Goal: Task Accomplishment & Management: Manage account settings

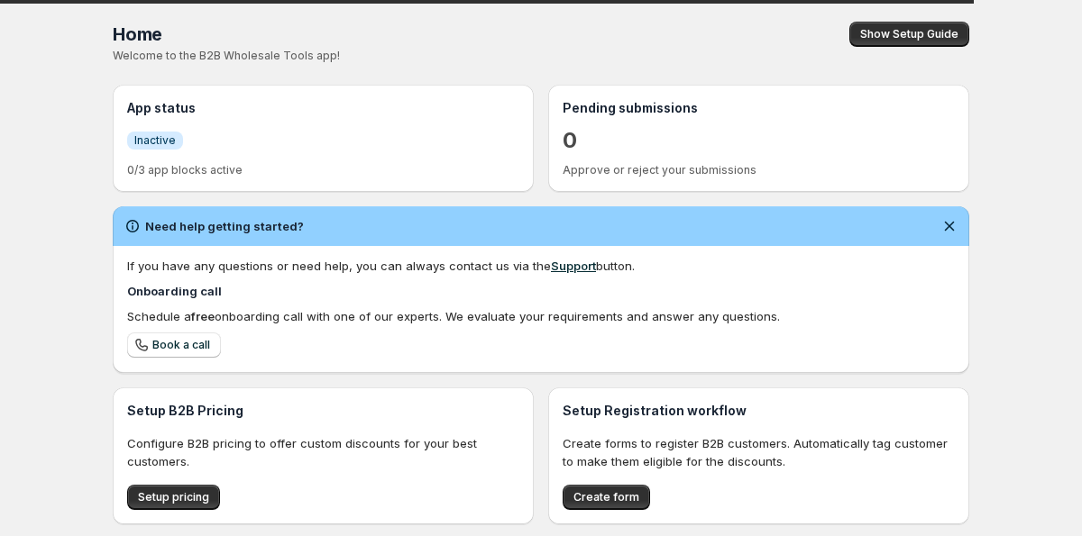
scroll to position [165, 0]
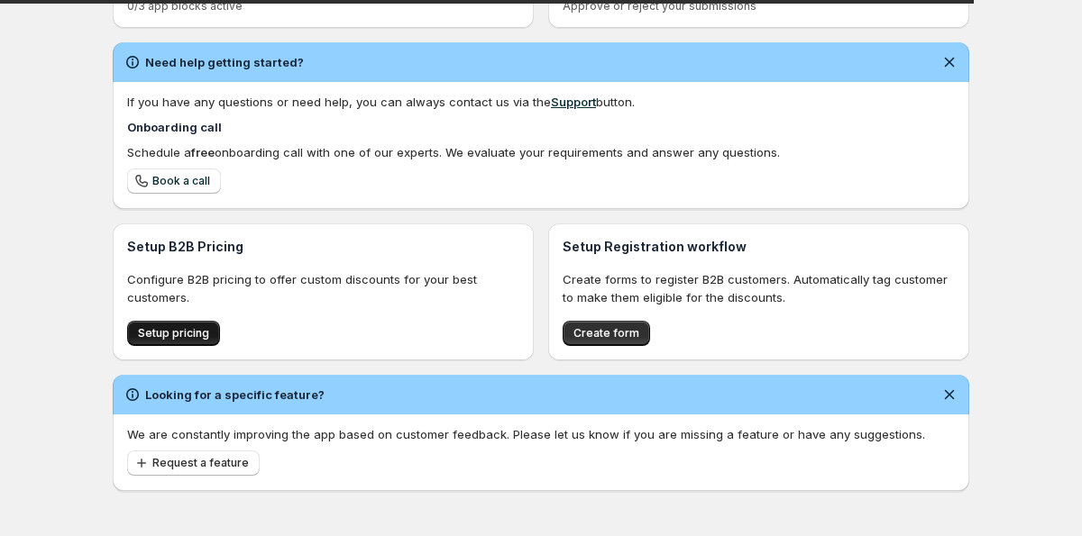
click at [162, 339] on span "Setup pricing" at bounding box center [173, 333] width 71 height 14
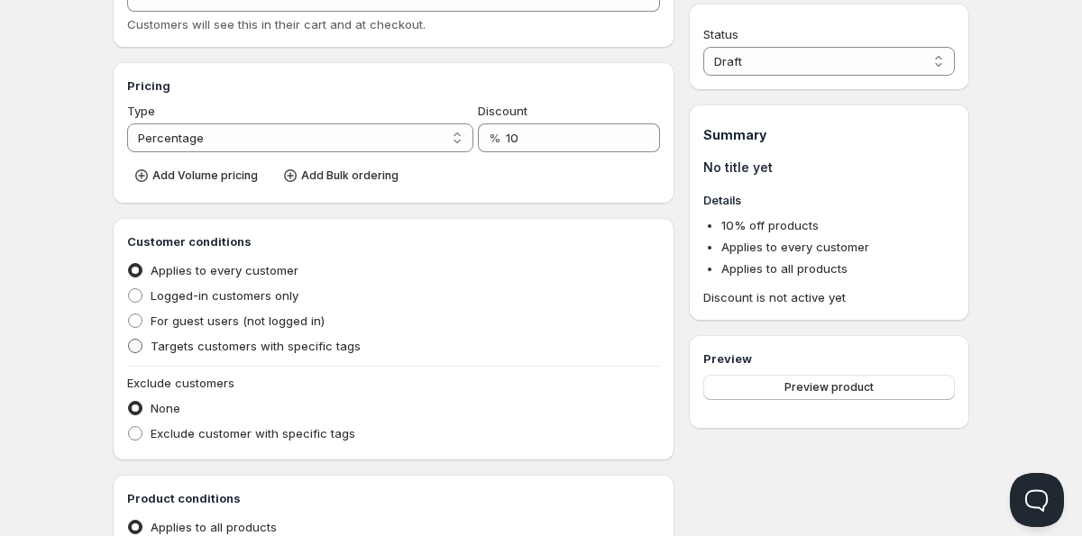
click at [176, 341] on span "Targets customers with specific tags" at bounding box center [256, 346] width 210 height 14
click at [129, 340] on input "Targets customers with specific tags" at bounding box center [128, 339] width 1 height 1
radio input "true"
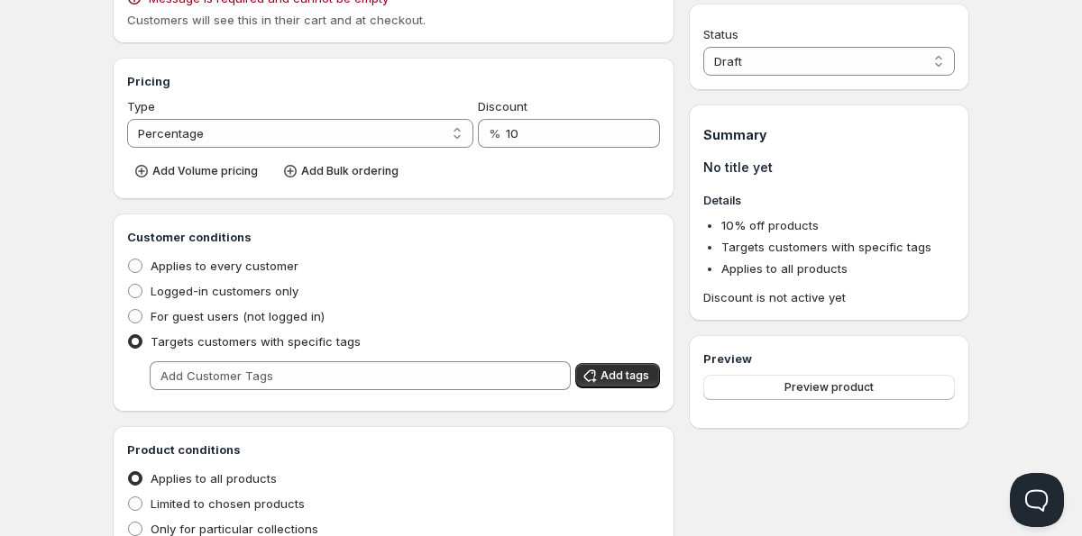
scroll to position [252, 0]
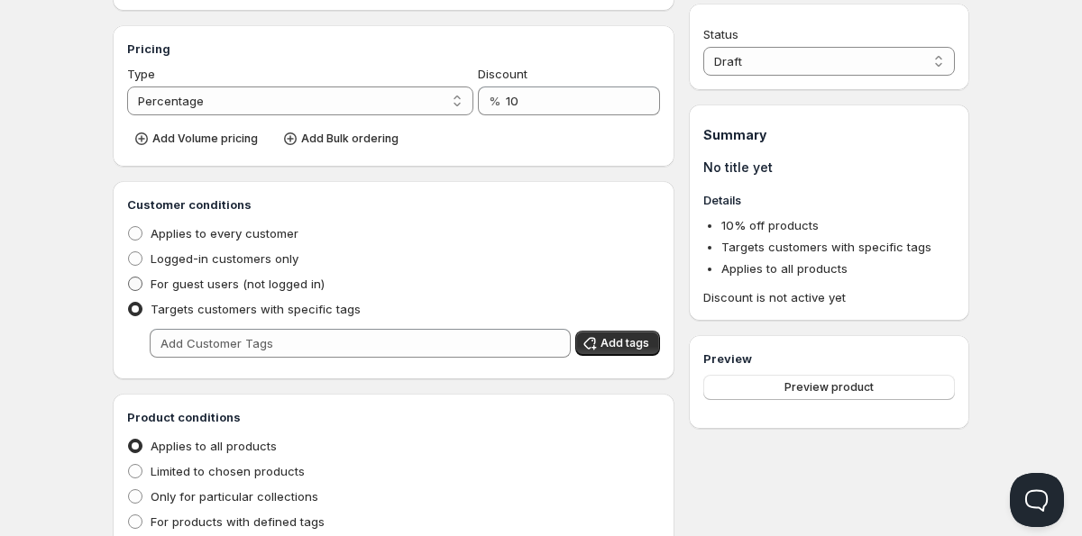
click at [188, 288] on span "For guest users (not logged in)" at bounding box center [238, 284] width 174 height 14
click at [129, 278] on input "For guest users (not logged in)" at bounding box center [128, 277] width 1 height 1
radio input "true"
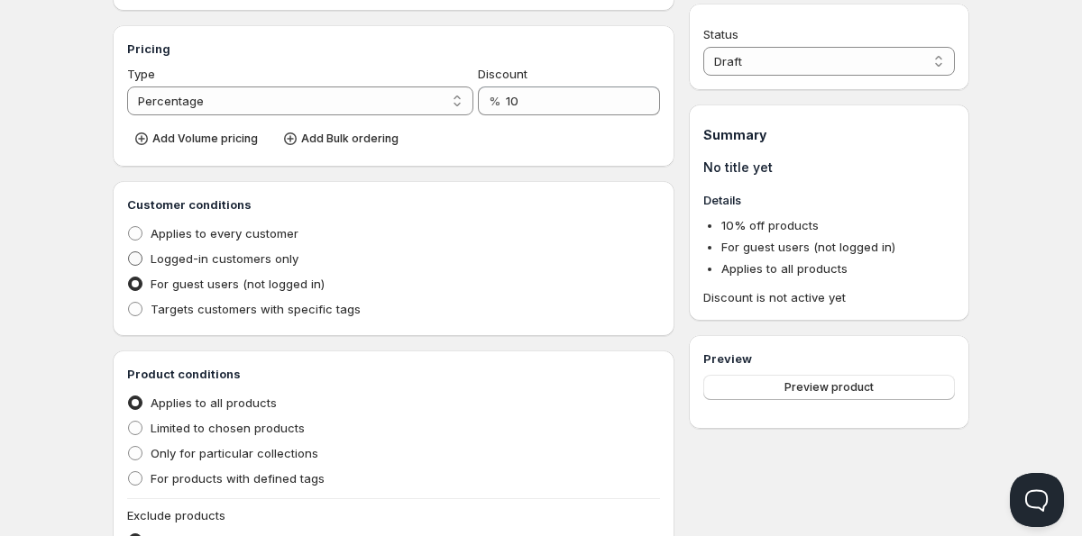
click at [193, 268] on span "Logged-in customers only" at bounding box center [225, 259] width 148 height 18
click at [129, 252] on input "Logged-in customers only" at bounding box center [128, 252] width 1 height 1
radio input "true"
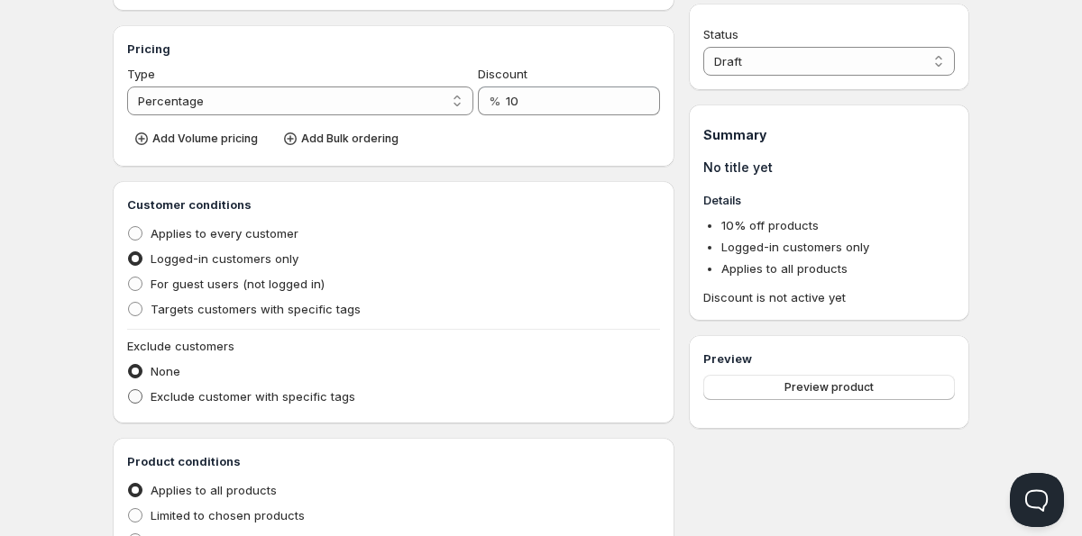
click at [174, 398] on span "Exclude customer with specific tags" at bounding box center [253, 396] width 205 height 14
click at [129, 390] on input "Exclude customer with specific tags" at bounding box center [128, 389] width 1 height 1
radio input "true"
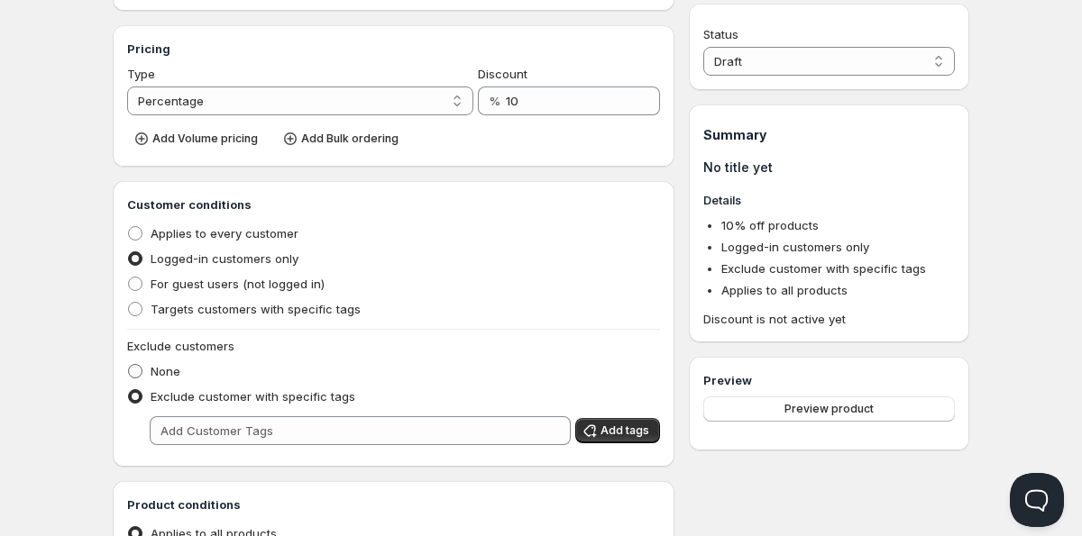
click at [174, 375] on span "None" at bounding box center [166, 371] width 30 height 14
click at [129, 365] on input "None" at bounding box center [128, 364] width 1 height 1
radio input "true"
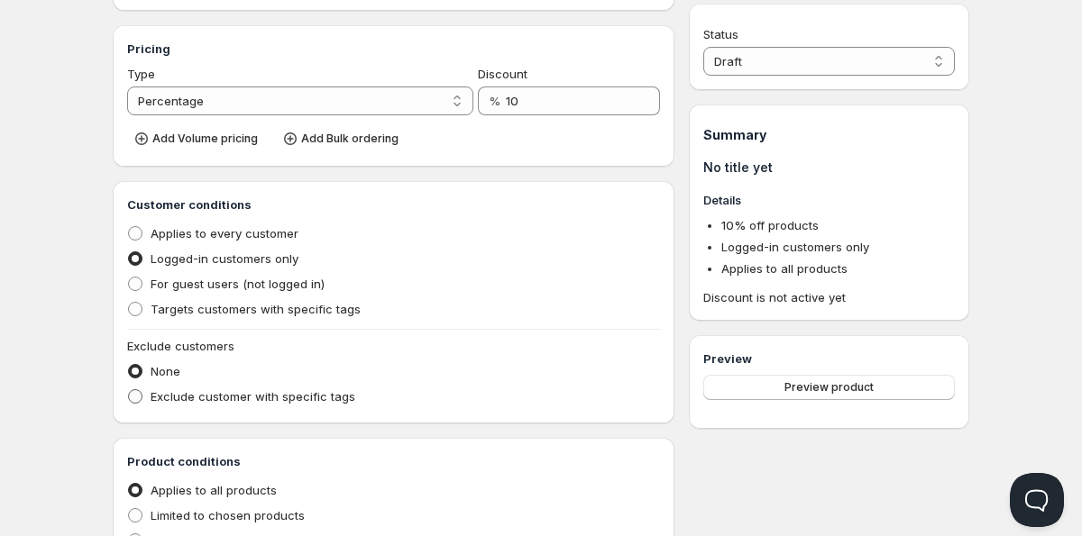
click at [174, 393] on span "Exclude customer with specific tags" at bounding box center [253, 396] width 205 height 14
click at [129, 390] on input "Exclude customer with specific tags" at bounding box center [128, 389] width 1 height 1
radio input "true"
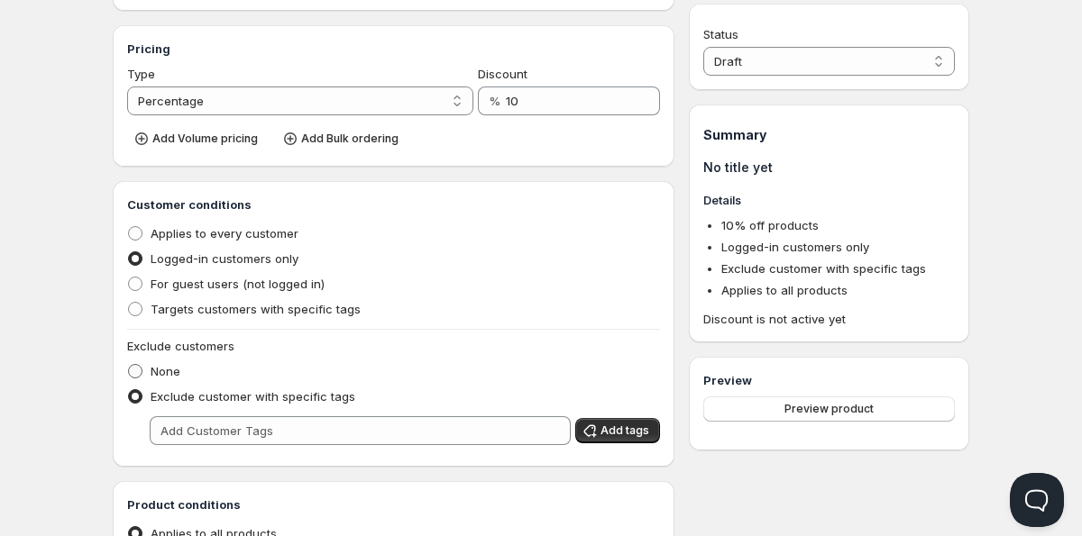
click at [170, 373] on span "None" at bounding box center [166, 371] width 30 height 14
click at [129, 365] on input "None" at bounding box center [128, 364] width 1 height 1
radio input "true"
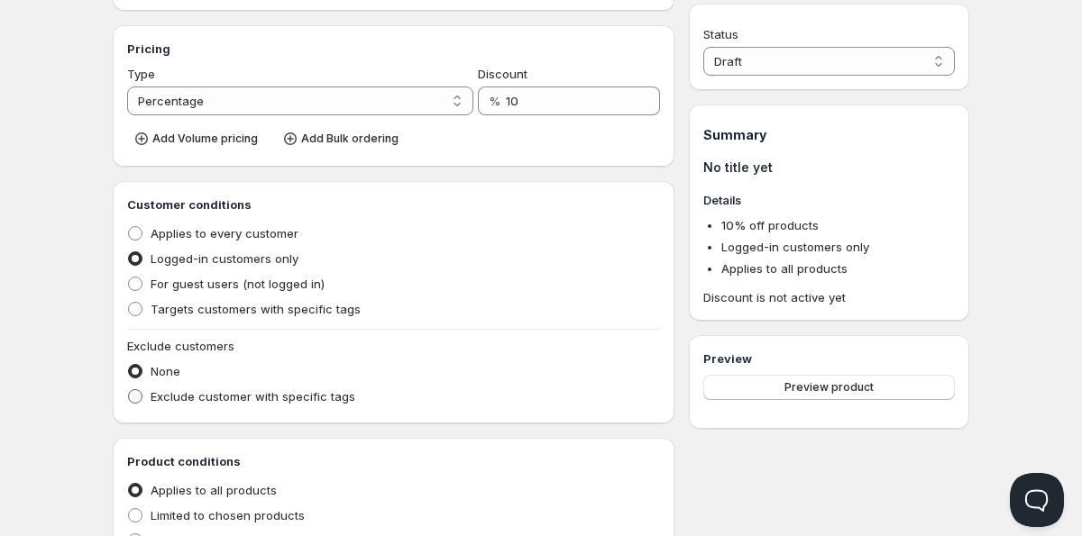
click at [171, 396] on span "Exclude customer with specific tags" at bounding box center [253, 396] width 205 height 14
click at [129, 390] on input "Exclude customer with specific tags" at bounding box center [128, 389] width 1 height 1
radio input "true"
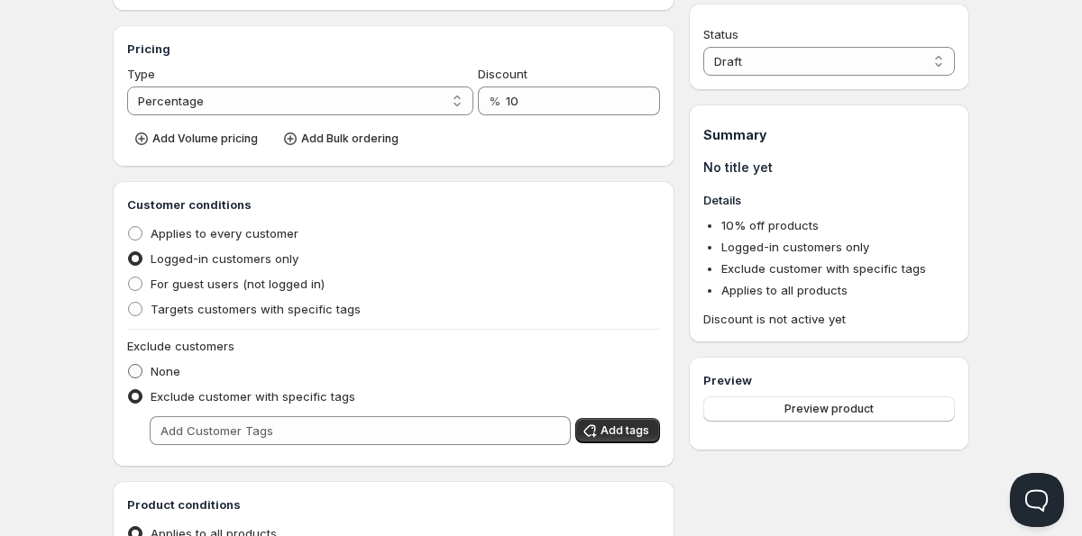
click at [167, 378] on span "None" at bounding box center [166, 371] width 30 height 14
click at [129, 365] on input "None" at bounding box center [128, 364] width 1 height 1
radio input "true"
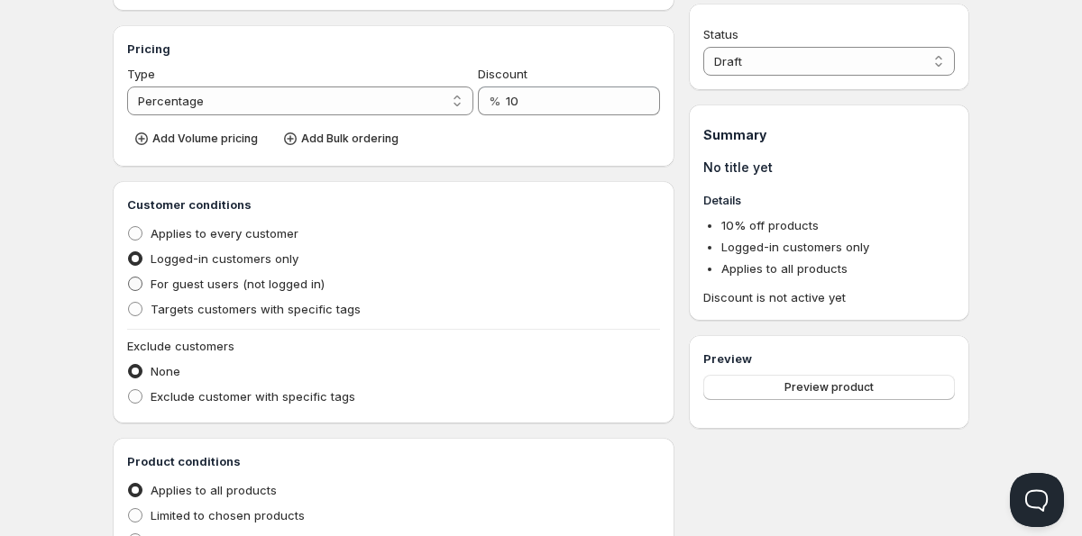
click at [197, 288] on span "For guest users (not logged in)" at bounding box center [238, 284] width 174 height 14
click at [129, 278] on input "For guest users (not logged in)" at bounding box center [128, 277] width 1 height 1
radio input "true"
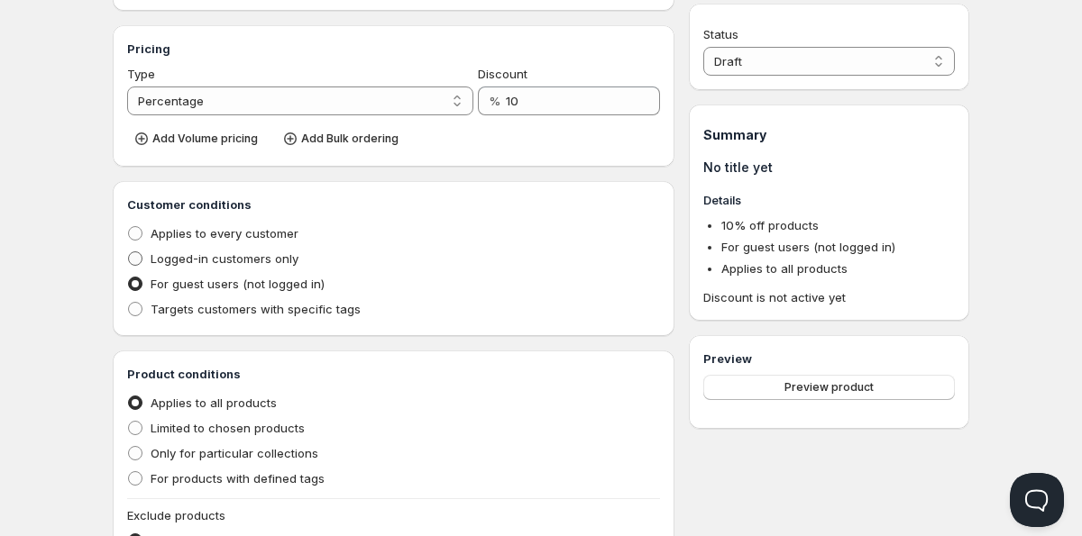
click at [194, 268] on label "Logged-in customers only" at bounding box center [212, 258] width 171 height 25
click at [129, 252] on input "Logged-in customers only" at bounding box center [128, 252] width 1 height 1
radio input "true"
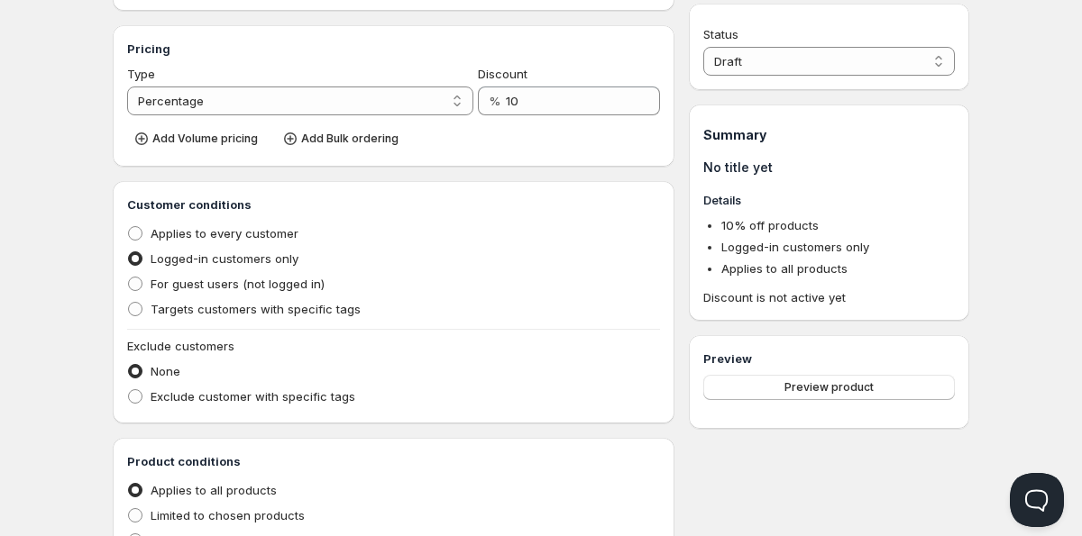
click at [194, 252] on span "Logged-in customers only" at bounding box center [225, 259] width 148 height 14
click at [129, 252] on input "Logged-in customers only" at bounding box center [128, 252] width 1 height 1
click at [195, 242] on span "Applies to every customer" at bounding box center [225, 233] width 148 height 18
click at [129, 227] on input "Applies to every customer" at bounding box center [128, 226] width 1 height 1
radio input "true"
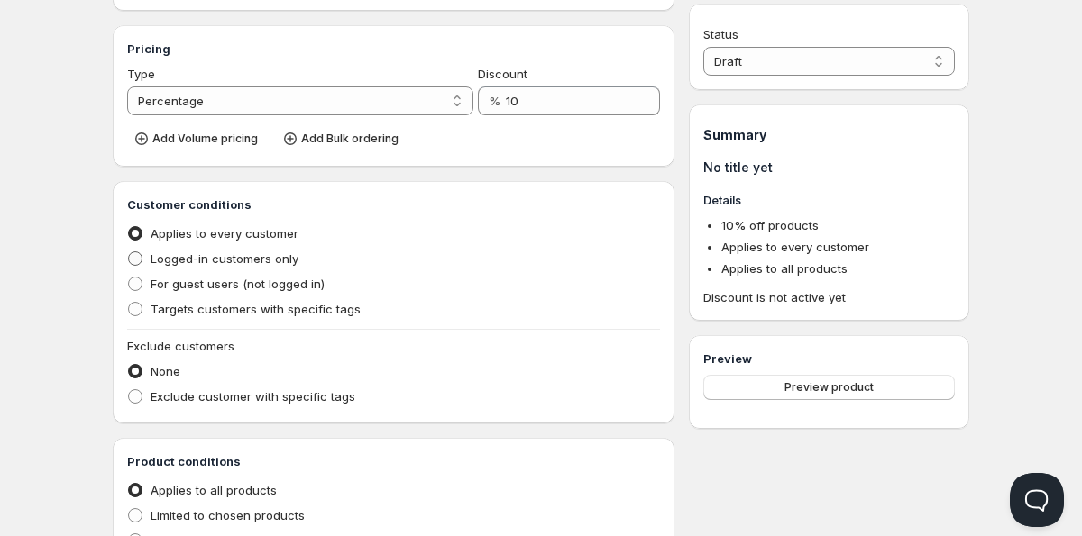
click at [193, 263] on span "Logged-in customers only" at bounding box center [225, 259] width 148 height 14
click at [129, 252] on input "Logged-in customers only" at bounding box center [128, 252] width 1 height 1
radio input "true"
click at [193, 285] on span "For guest users (not logged in)" at bounding box center [238, 284] width 174 height 14
click at [129, 278] on input "For guest users (not logged in)" at bounding box center [128, 277] width 1 height 1
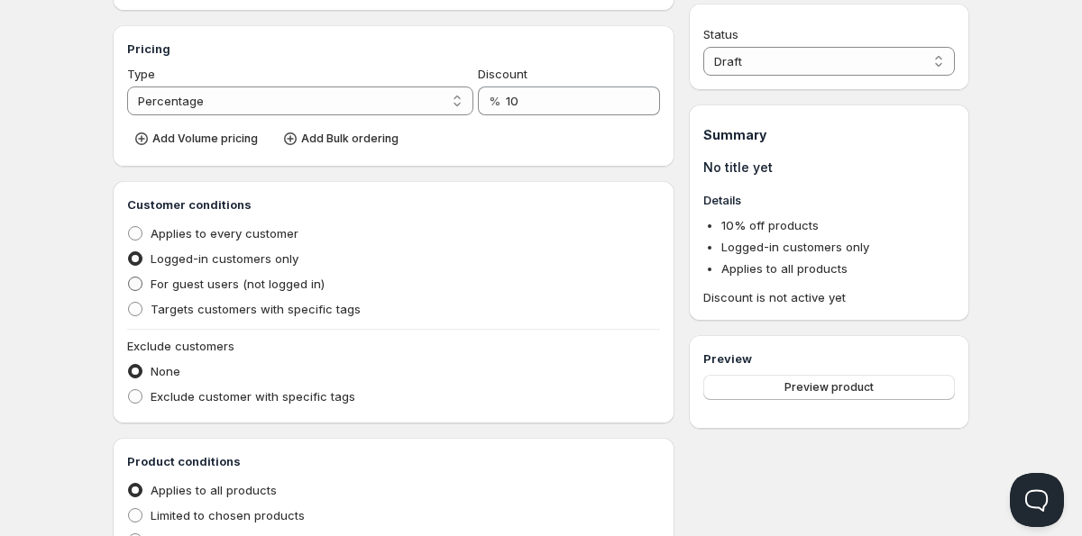
radio input "true"
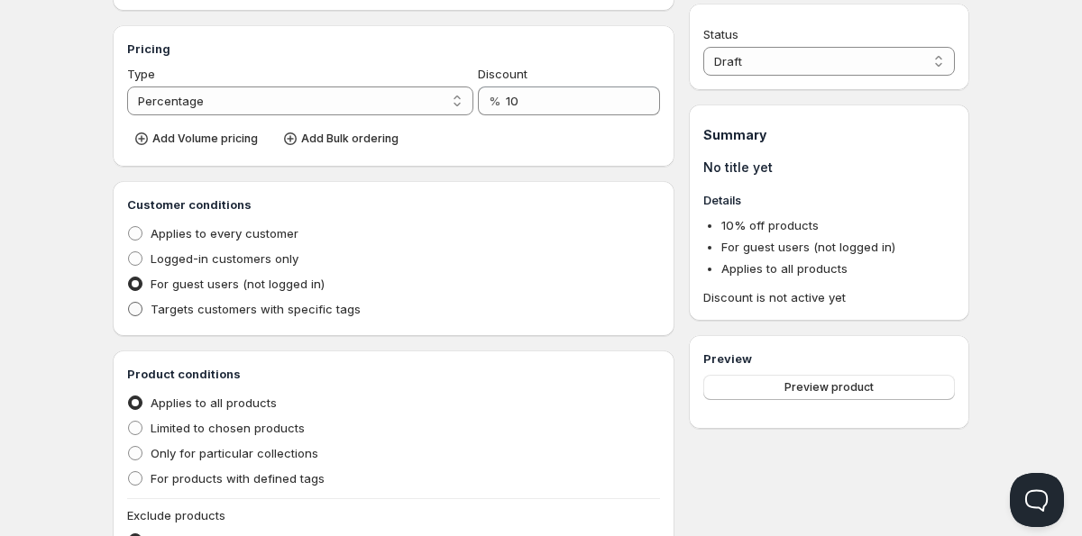
click at [243, 301] on span "Targets customers with specific tags" at bounding box center [256, 309] width 210 height 18
click at [129, 302] on input "Targets customers with specific tags" at bounding box center [128, 302] width 1 height 1
radio input "true"
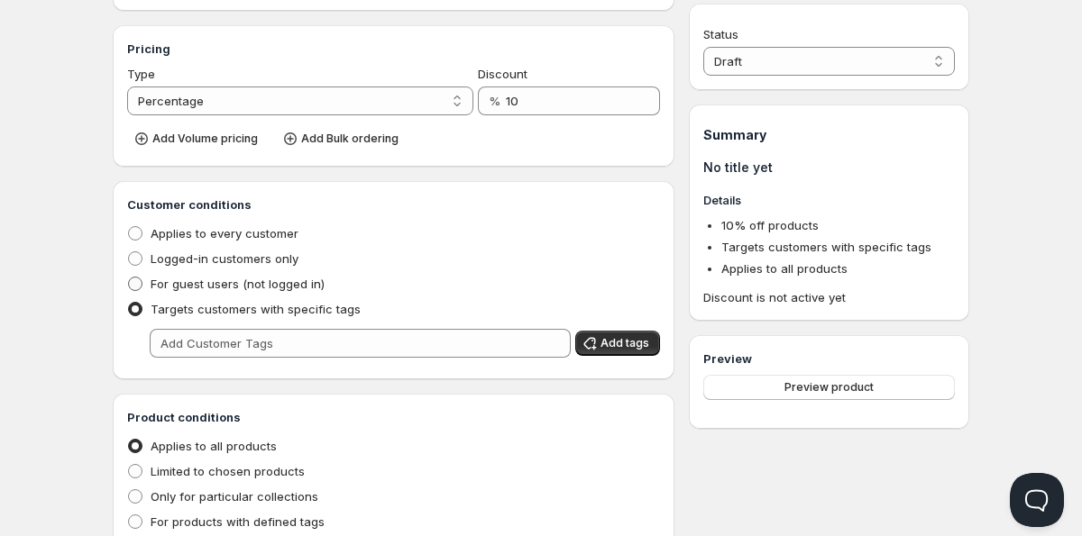
click at [160, 282] on span "For guest users (not logged in)" at bounding box center [238, 284] width 174 height 14
click at [129, 278] on input "For guest users (not logged in)" at bounding box center [128, 277] width 1 height 1
radio input "true"
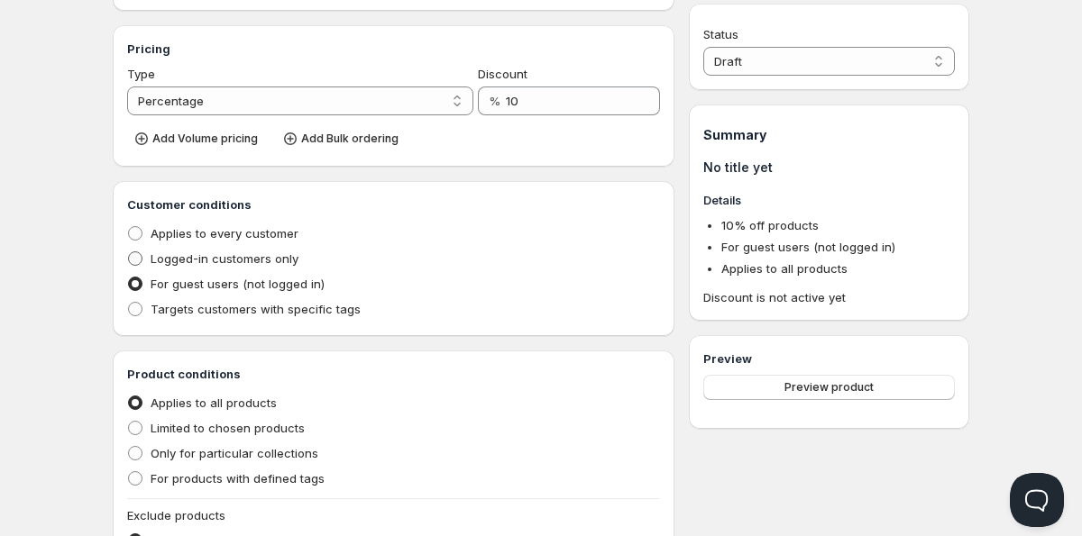
click at [171, 264] on span "Logged-in customers only" at bounding box center [225, 259] width 148 height 14
click at [129, 252] on input "Logged-in customers only" at bounding box center [128, 252] width 1 height 1
radio input "true"
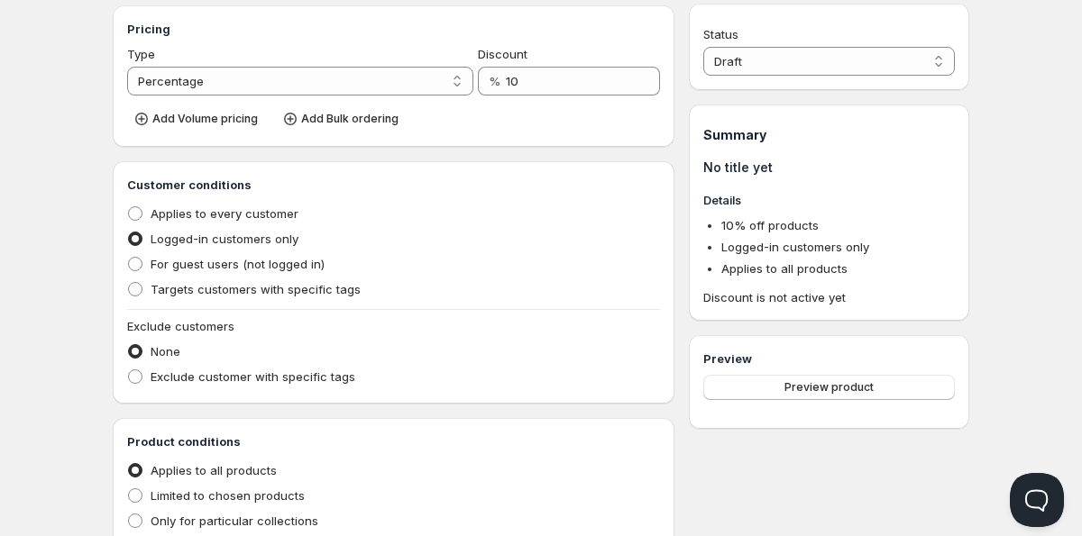
scroll to position [298, 0]
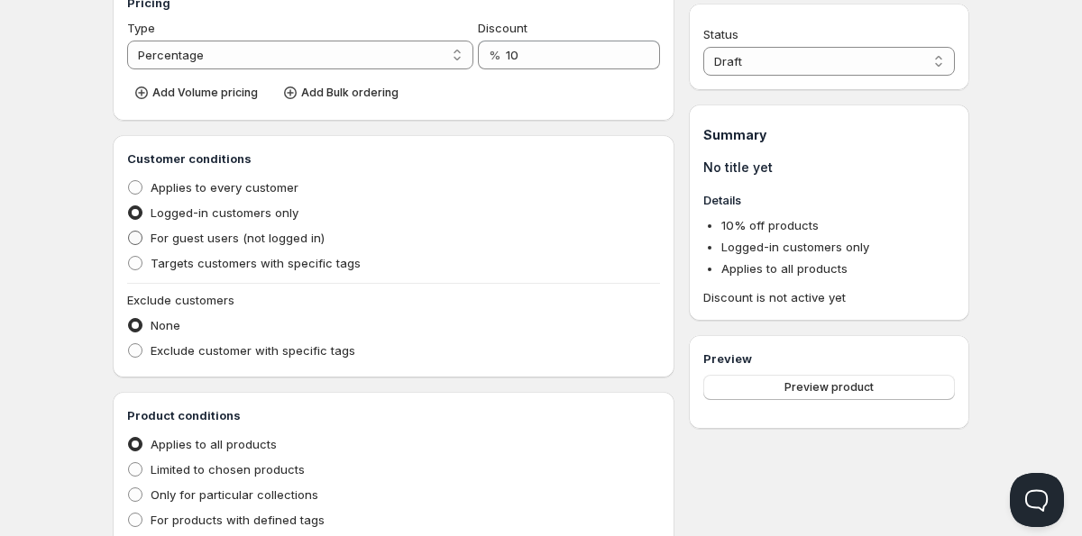
click at [147, 238] on label "For guest users (not logged in)" at bounding box center [225, 237] width 197 height 25
click at [129, 232] on input "For guest users (not logged in)" at bounding box center [128, 231] width 1 height 1
radio input "true"
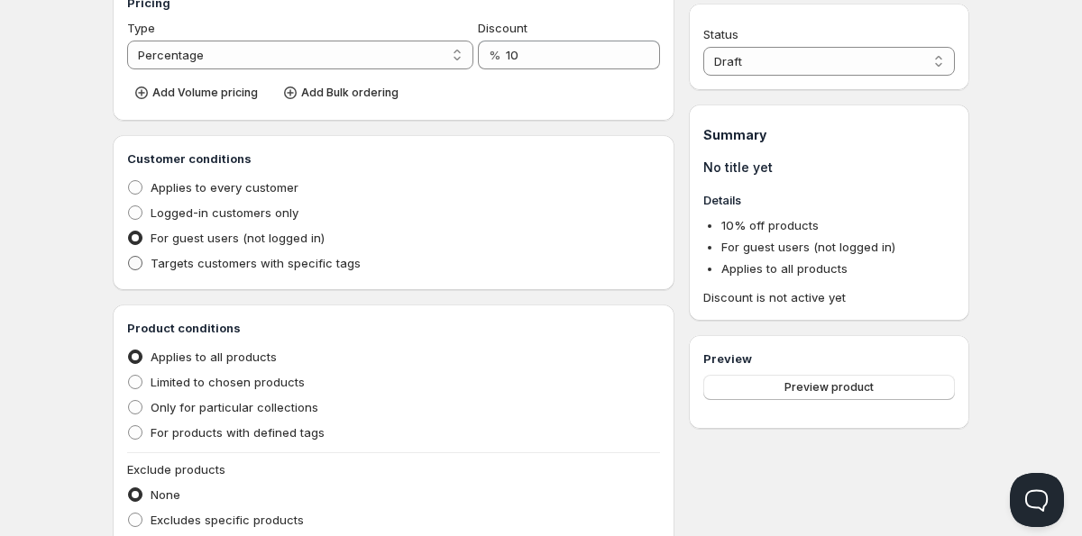
click at [135, 261] on span at bounding box center [135, 263] width 14 height 14
click at [129, 257] on input "Targets customers with specific tags" at bounding box center [128, 256] width 1 height 1
radio input "true"
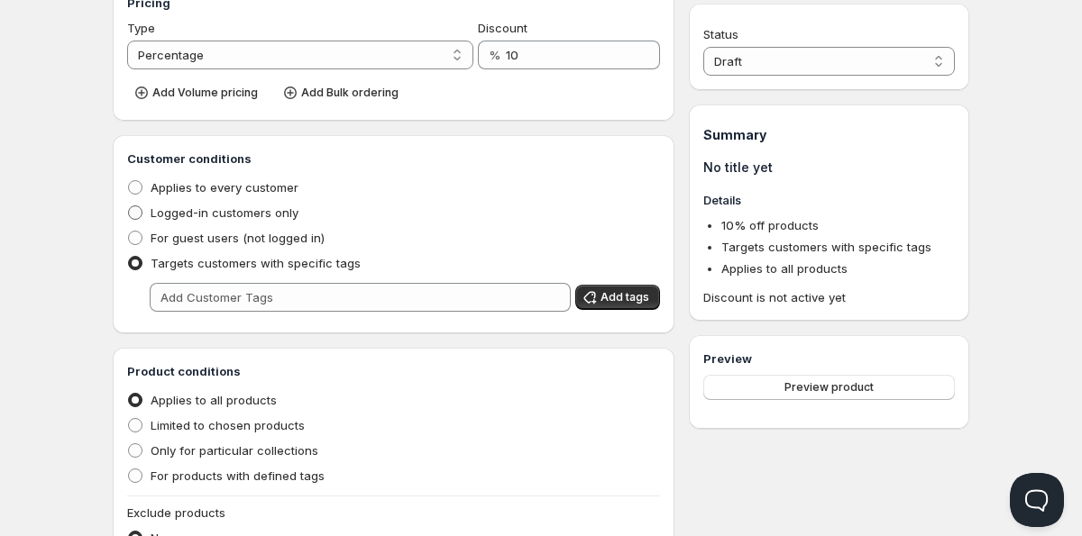
click at [140, 217] on span at bounding box center [135, 213] width 14 height 14
click at [129, 206] on input "Logged-in customers only" at bounding box center [128, 206] width 1 height 1
radio input "true"
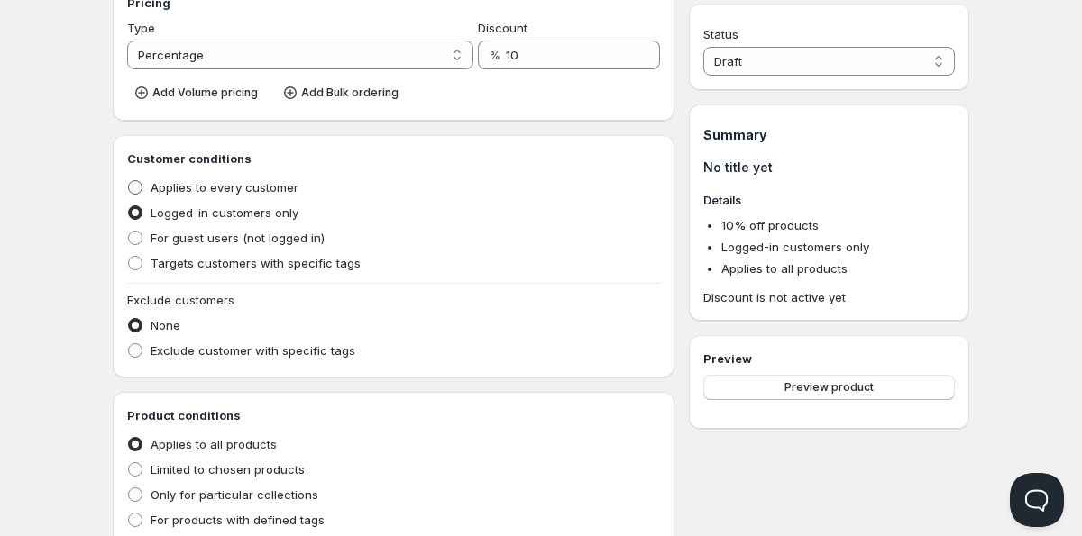
click at [184, 191] on span "Applies to every customer" at bounding box center [225, 187] width 148 height 14
click at [129, 181] on input "Applies to every customer" at bounding box center [128, 180] width 1 height 1
radio input "true"
click at [179, 210] on span "Logged-in customers only" at bounding box center [225, 213] width 148 height 14
click at [129, 206] on input "Logged-in customers only" at bounding box center [128, 206] width 1 height 1
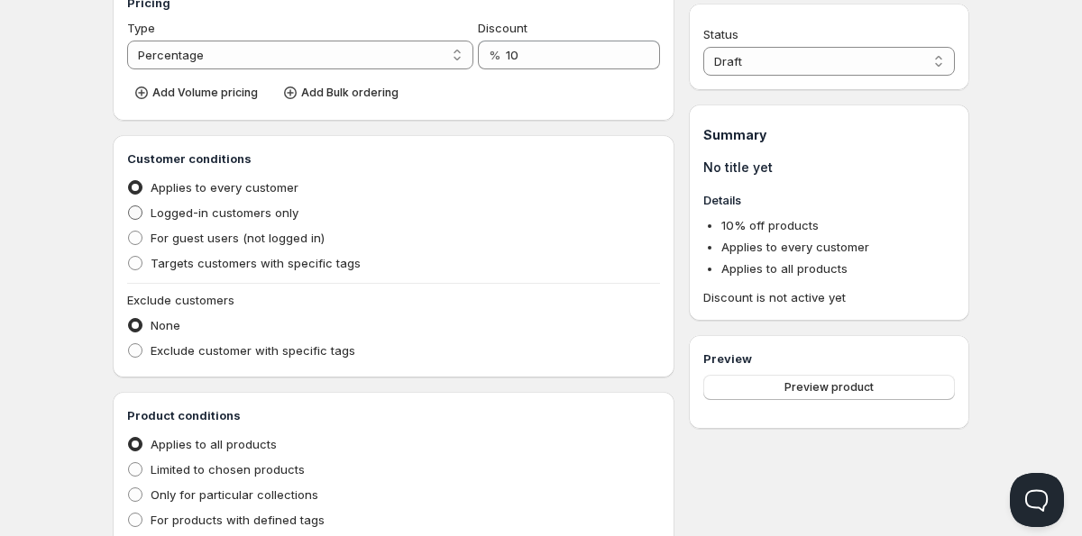
radio input "true"
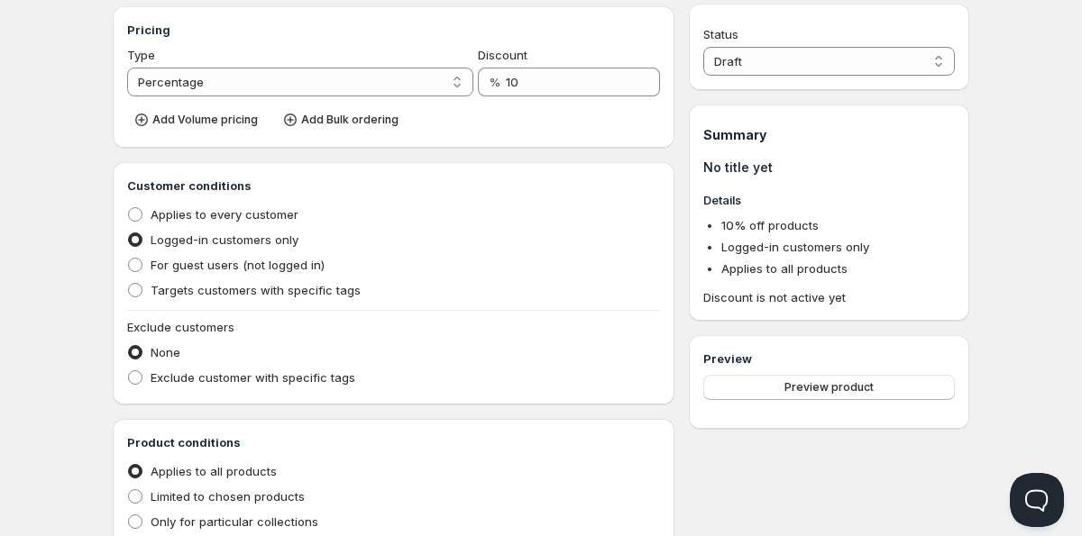
scroll to position [265, 0]
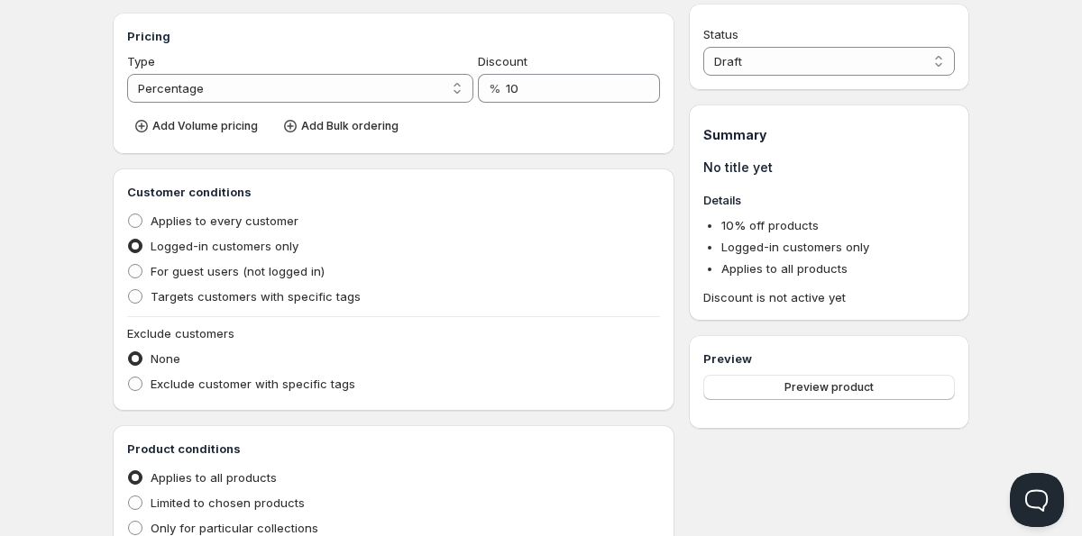
click at [283, 313] on div "Customer conditions Applies to every customer Logged-in customers only For gues…" at bounding box center [393, 290] width 533 height 214
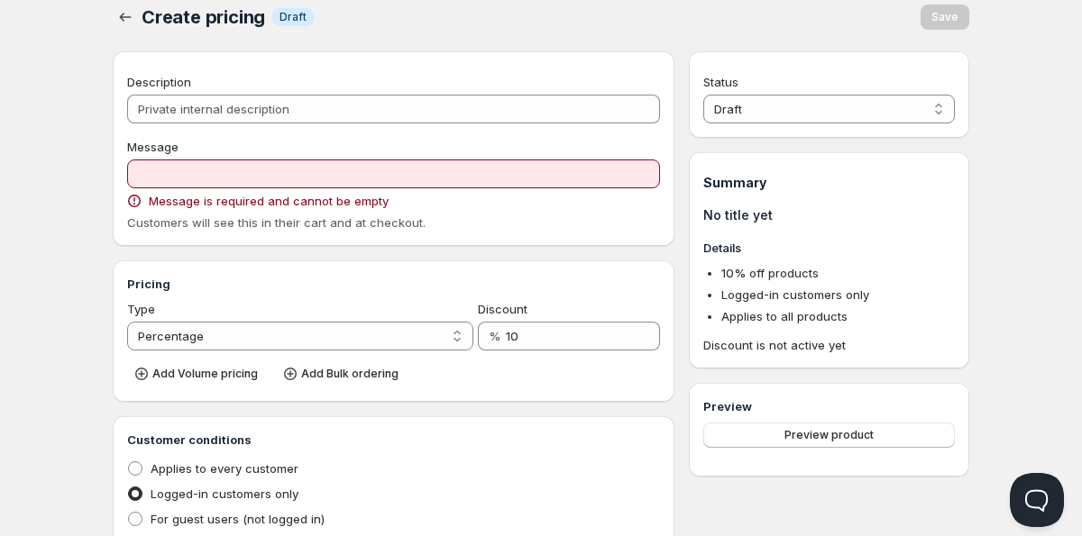
scroll to position [28, 0]
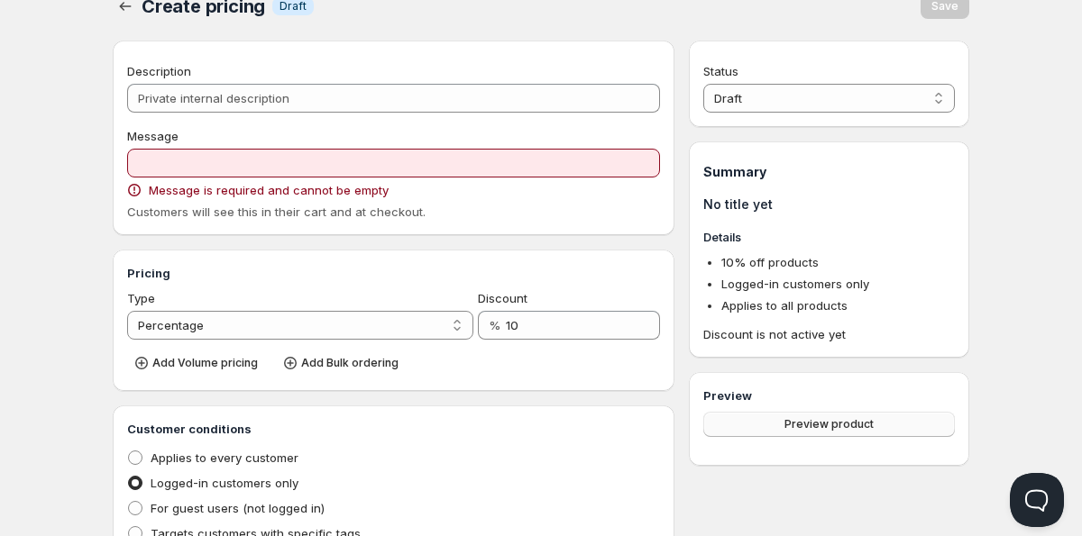
click at [723, 416] on button "Preview product" at bounding box center [829, 424] width 252 height 25
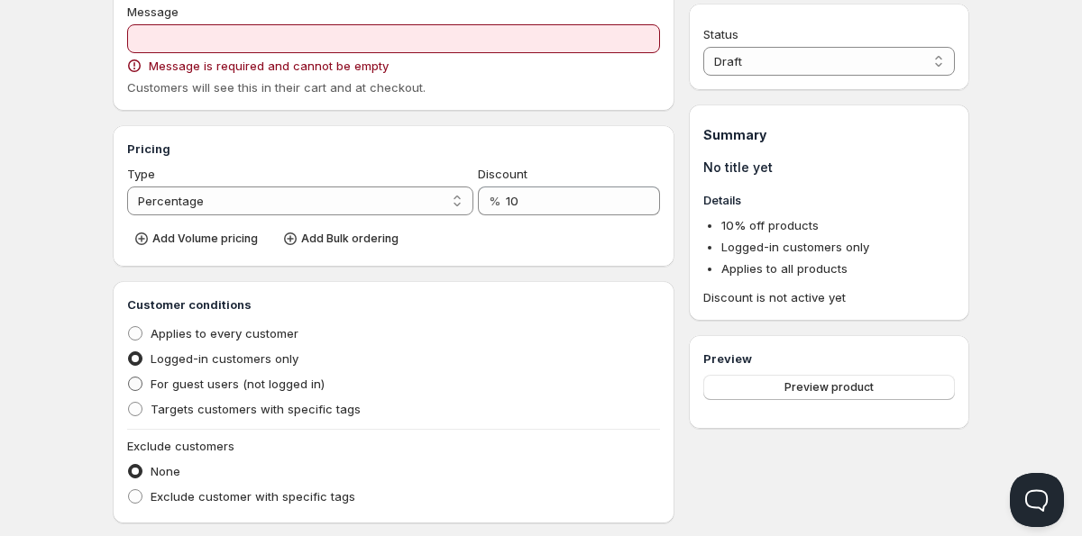
scroll to position [98, 0]
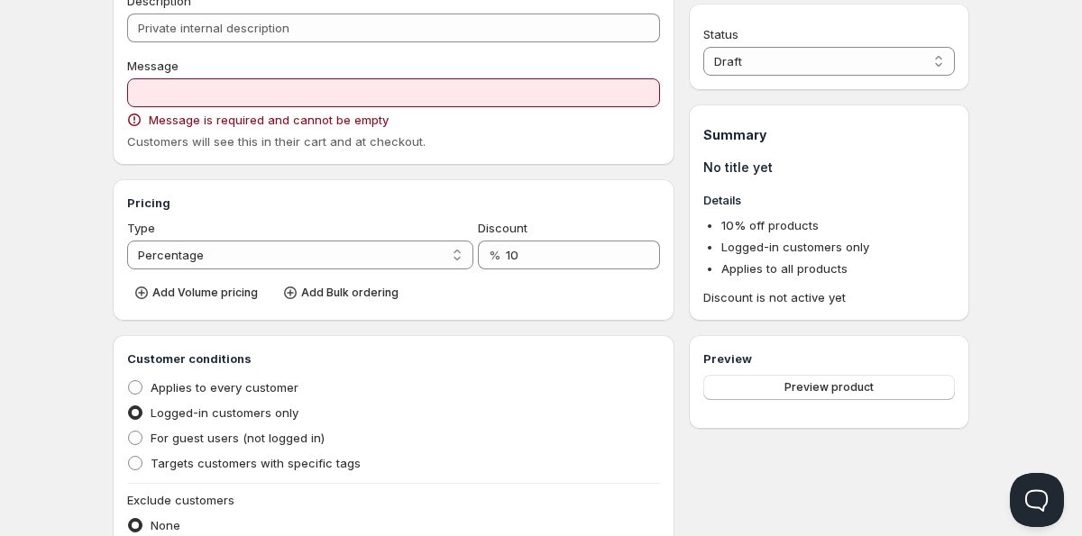
click at [554, 208] on h3 "Pricing" at bounding box center [393, 203] width 533 height 18
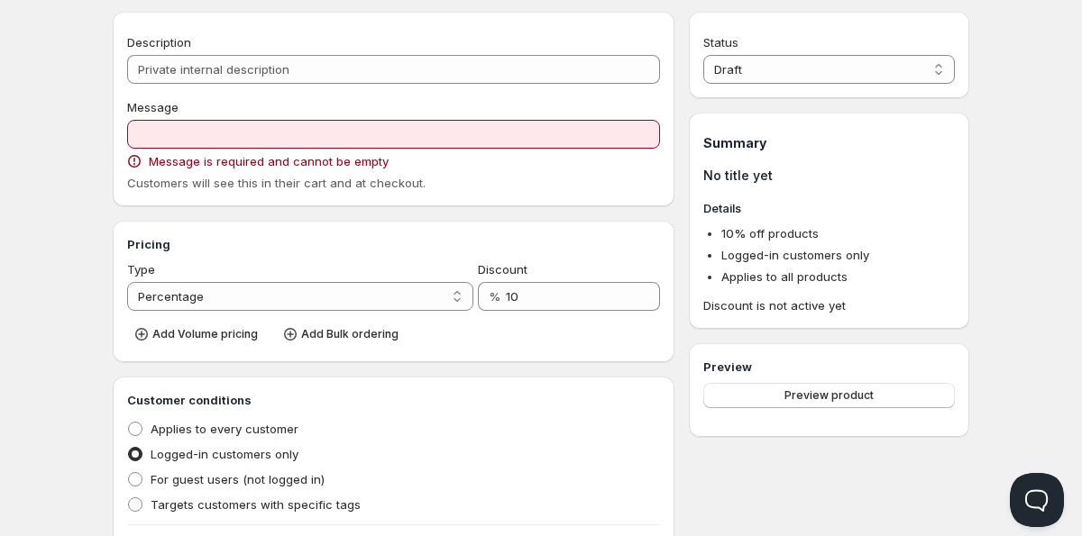
scroll to position [54, 0]
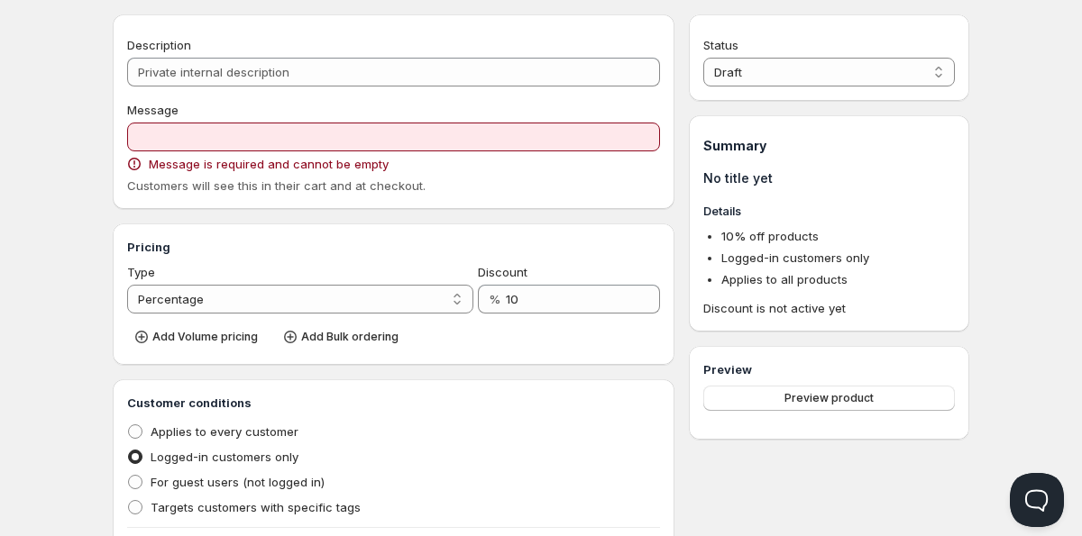
click at [486, 241] on h3 "Pricing" at bounding box center [393, 247] width 533 height 18
click at [461, 217] on div "Description Message Message is required and cannot be empty Customers will see …" at bounding box center [394, 520] width 562 height 1012
click at [189, 186] on span "Customers will see this in their cart and at checkout." at bounding box center [276, 186] width 298 height 14
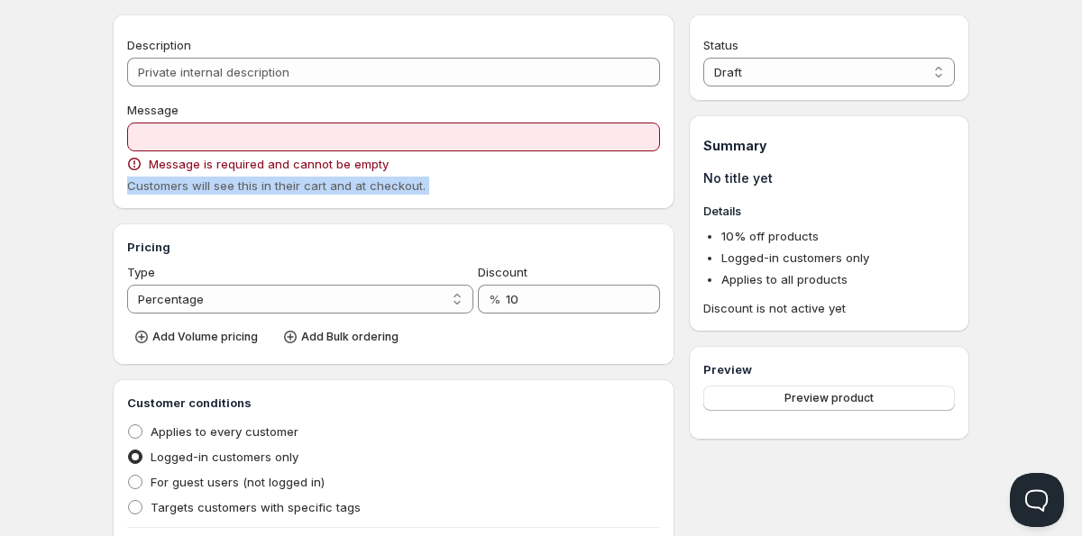
copy span "Customers will see this in their cart and at checkout."
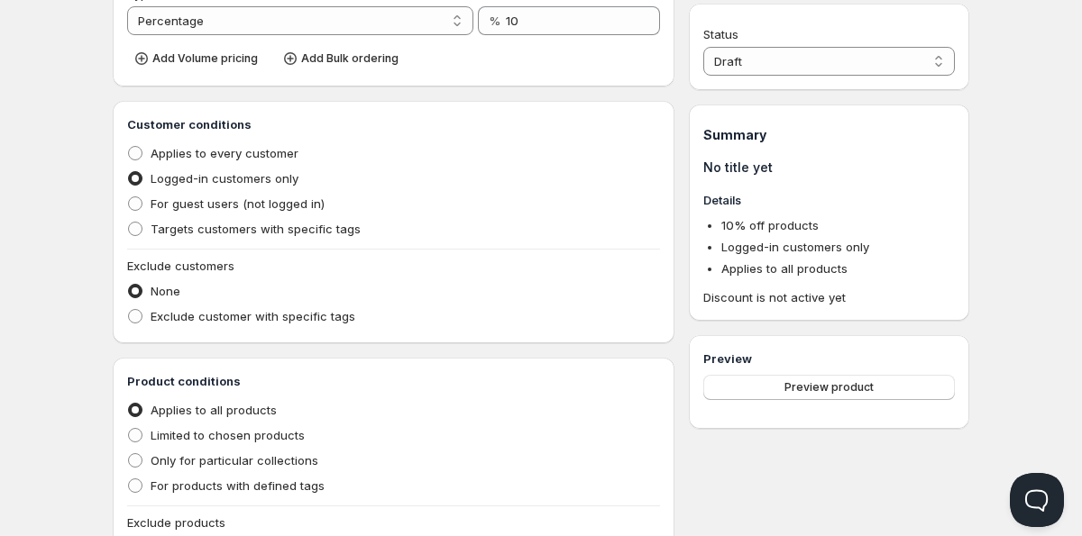
scroll to position [463, 0]
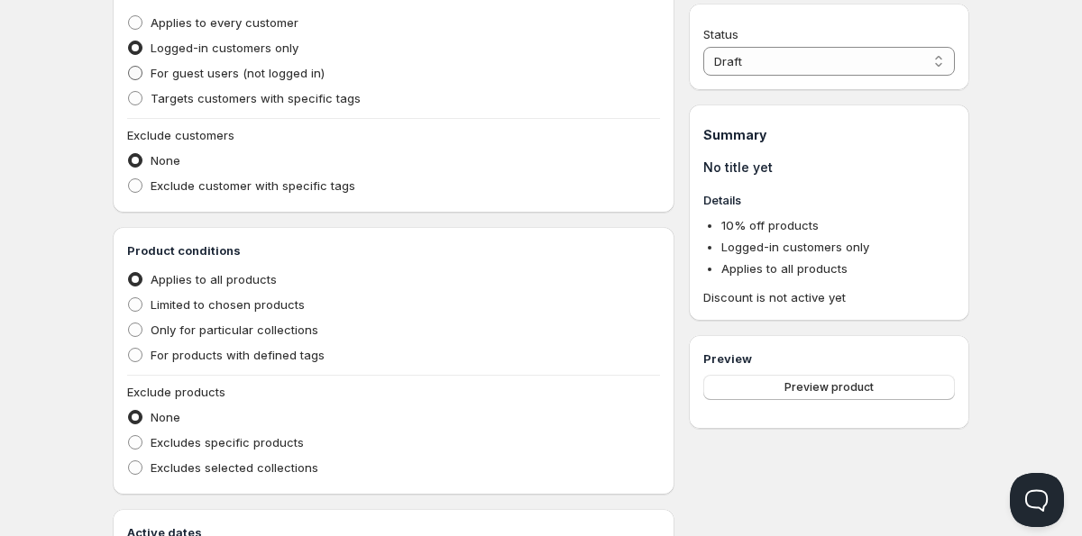
click at [213, 70] on span "For guest users (not logged in)" at bounding box center [238, 73] width 174 height 14
click at [129, 67] on input "For guest users (not logged in)" at bounding box center [128, 66] width 1 height 1
radio input "true"
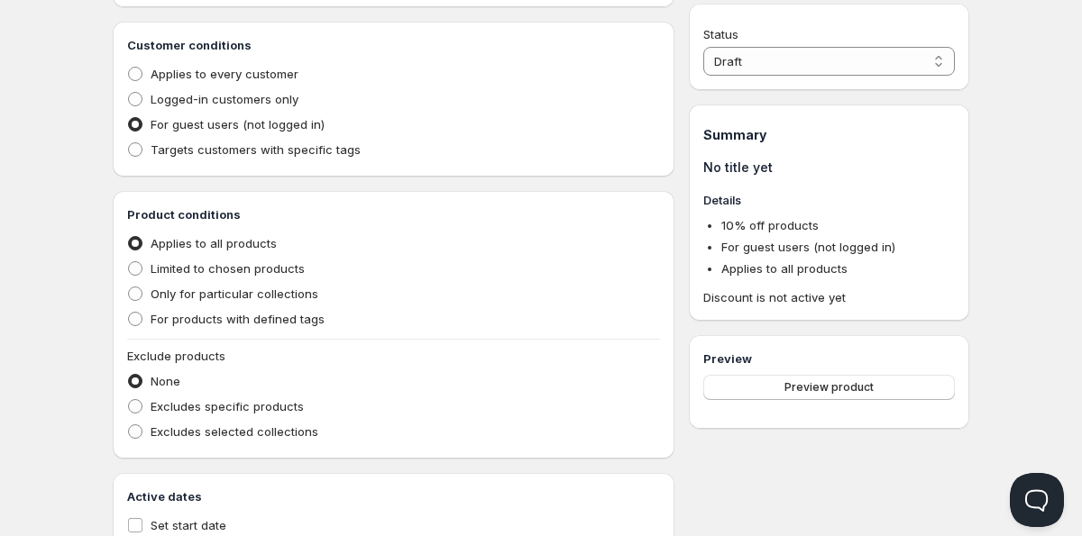
scroll to position [409, 0]
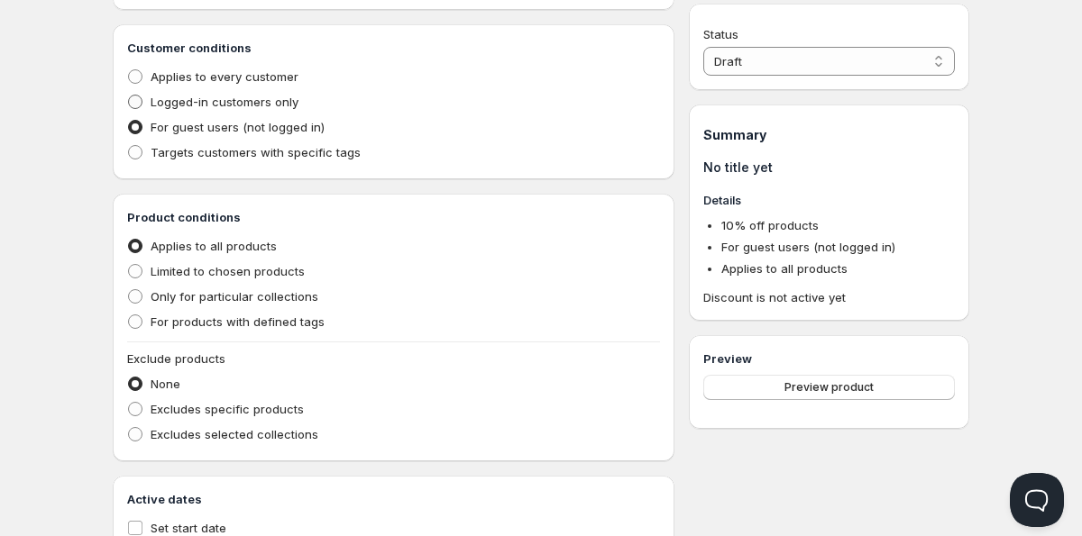
click at [211, 94] on span "Logged-in customers only" at bounding box center [225, 102] width 148 height 18
click at [129, 95] on input "Logged-in customers only" at bounding box center [128, 95] width 1 height 1
radio input "true"
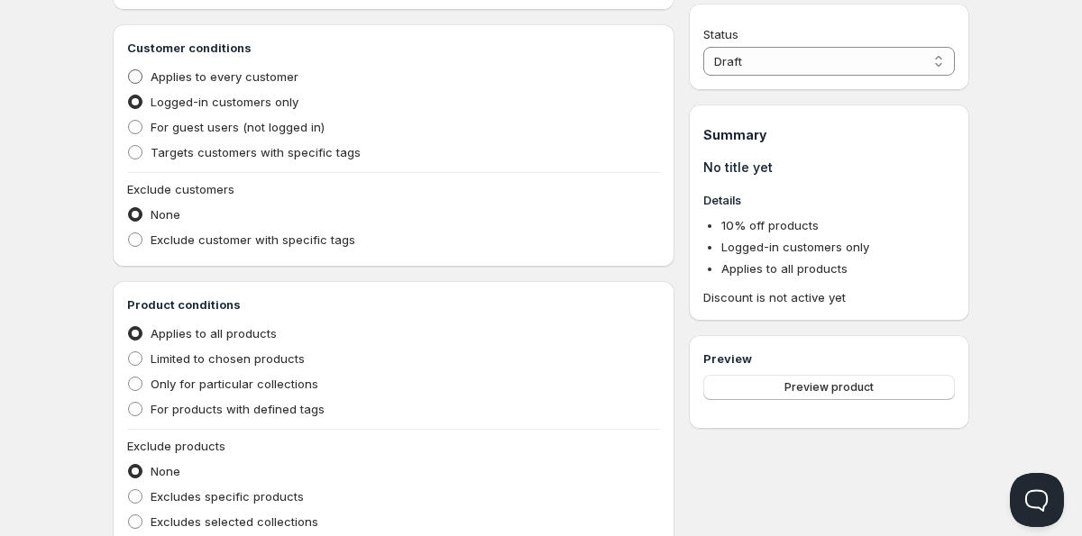
click at [217, 78] on span "Applies to every customer" at bounding box center [225, 76] width 148 height 14
click at [129, 70] on input "Applies to every customer" at bounding box center [128, 69] width 1 height 1
radio input "true"
click at [209, 97] on span "Logged-in customers only" at bounding box center [225, 102] width 148 height 14
click at [129, 96] on input "Logged-in customers only" at bounding box center [128, 95] width 1 height 1
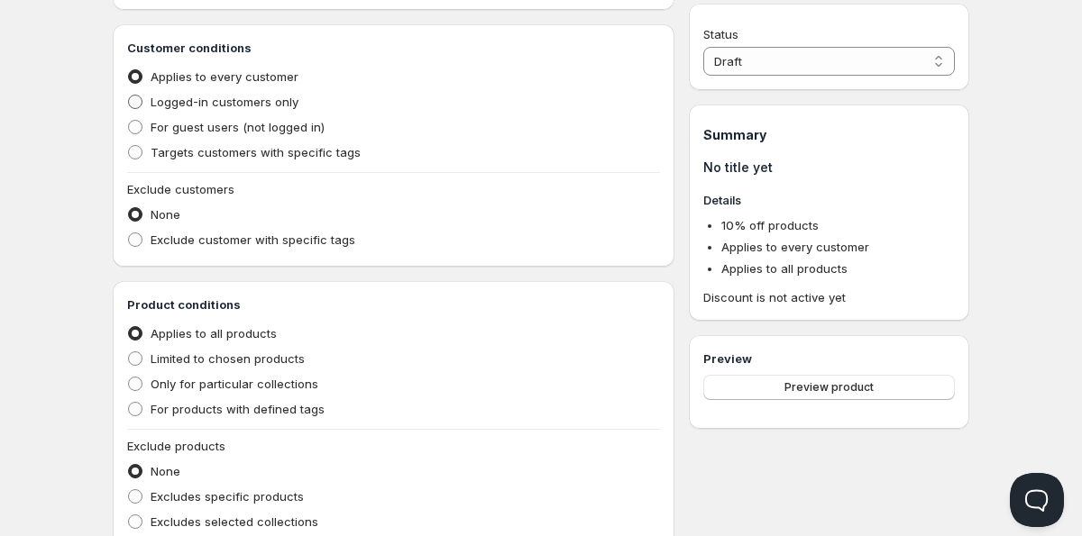
radio input "true"
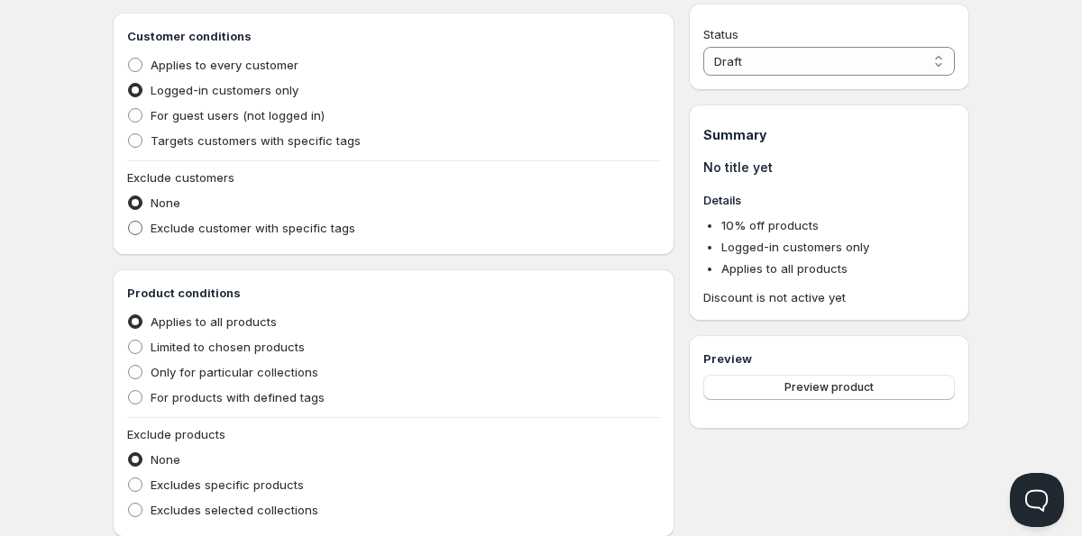
click at [234, 237] on label "Exclude customer with specific tags" at bounding box center [241, 227] width 228 height 25
click at [129, 222] on input "Exclude customer with specific tags" at bounding box center [128, 221] width 1 height 1
radio input "true"
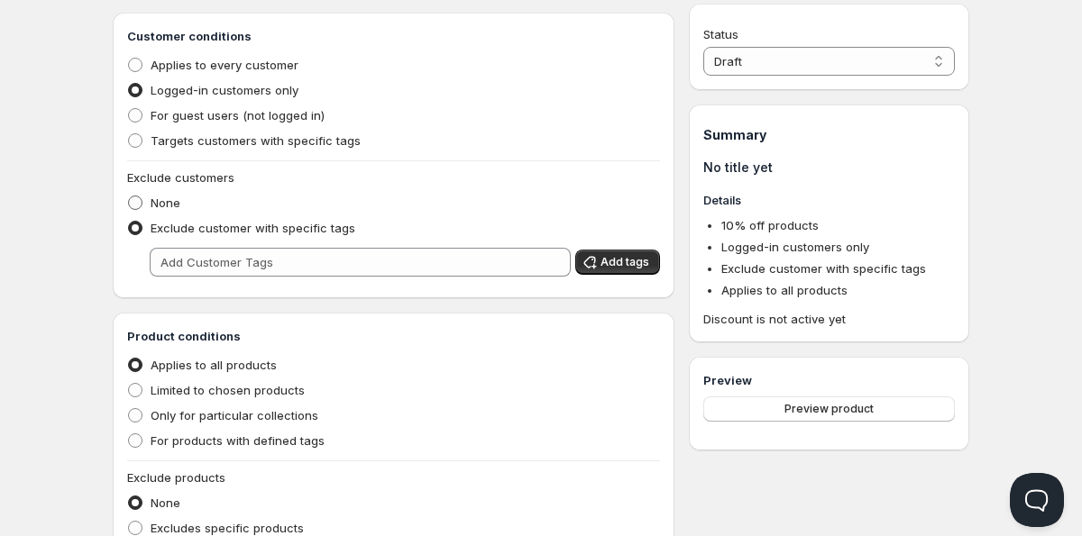
click at [161, 211] on span "None" at bounding box center [166, 203] width 30 height 18
click at [129, 197] on input "None" at bounding box center [128, 196] width 1 height 1
radio input "true"
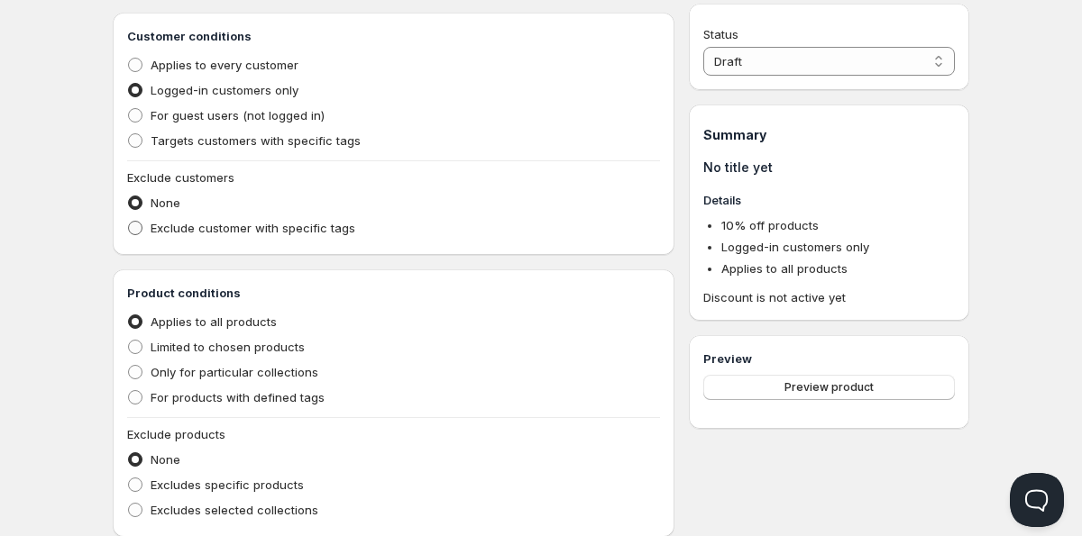
click at [160, 229] on span "Exclude customer with specific tags" at bounding box center [253, 228] width 205 height 14
click at [129, 222] on input "Exclude customer with specific tags" at bounding box center [128, 221] width 1 height 1
radio input "true"
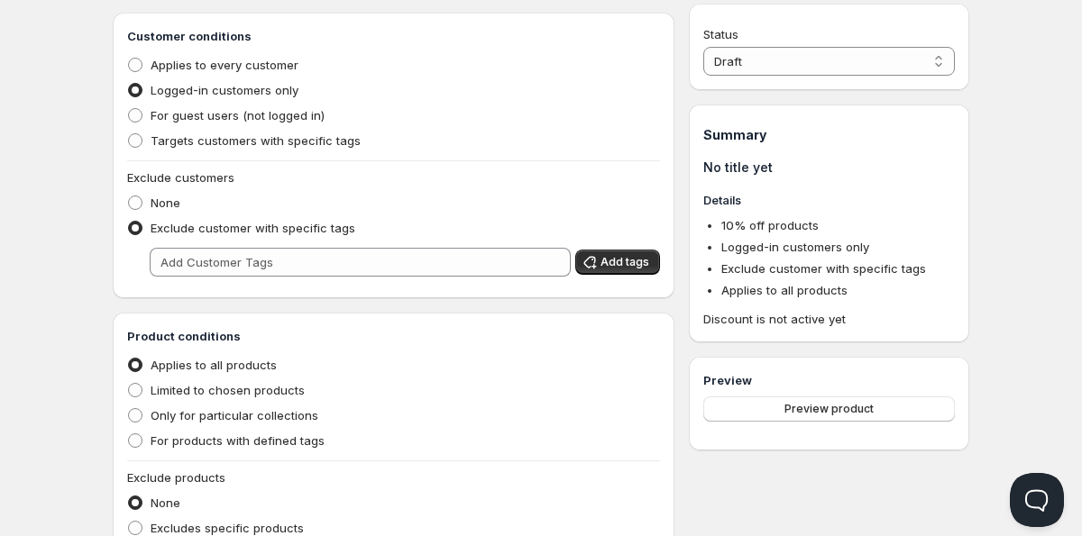
scroll to position [440, 0]
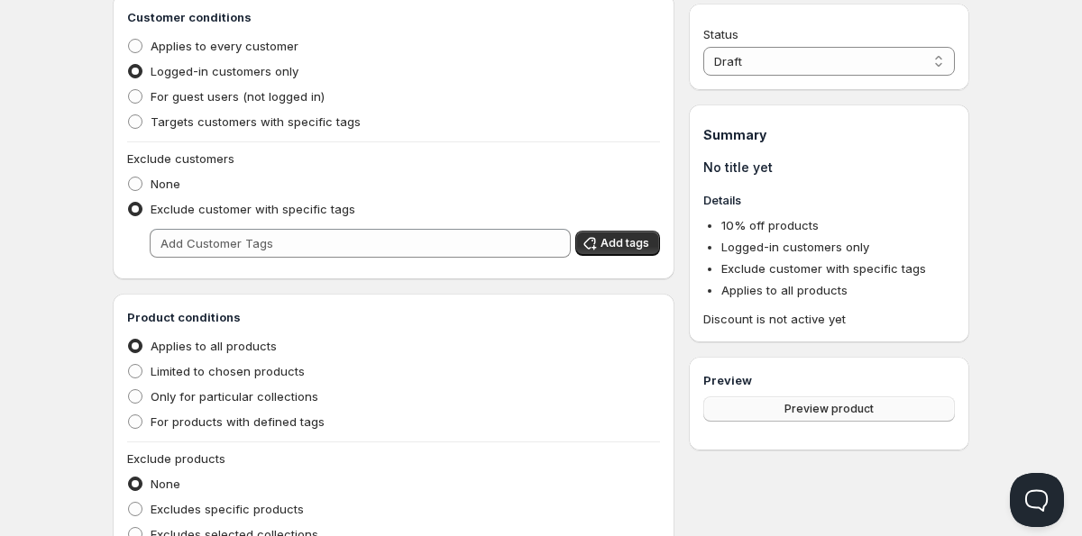
click at [789, 406] on span "Preview product" at bounding box center [828, 409] width 89 height 14
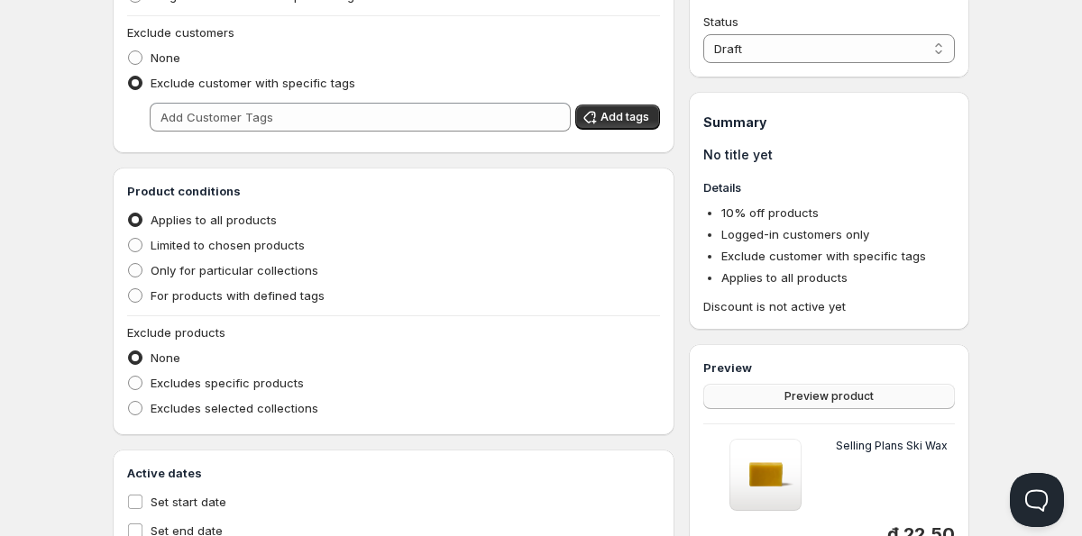
scroll to position [633, 0]
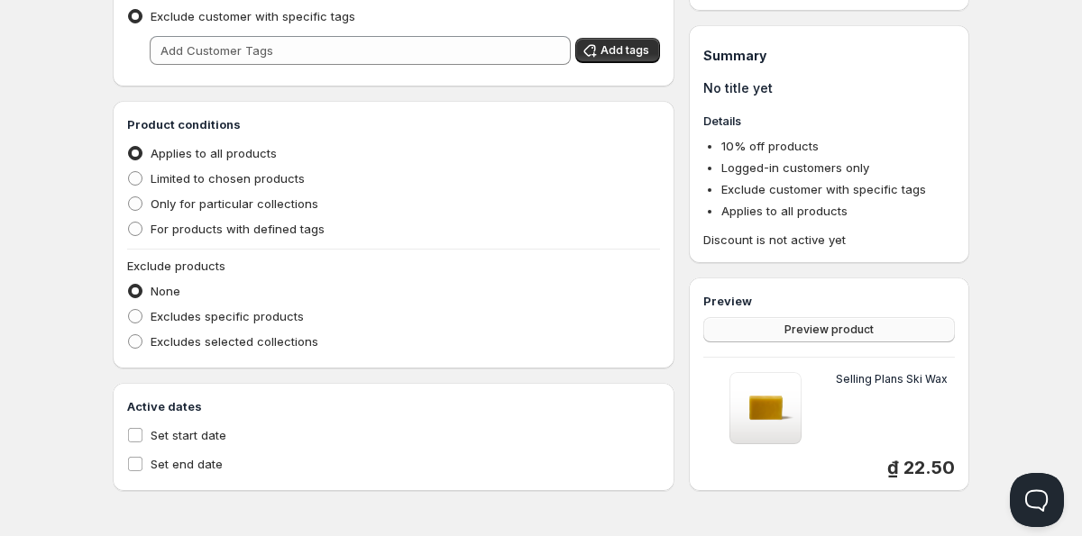
click at [840, 337] on button "Preview product" at bounding box center [829, 329] width 252 height 25
